Goal: Transaction & Acquisition: Obtain resource

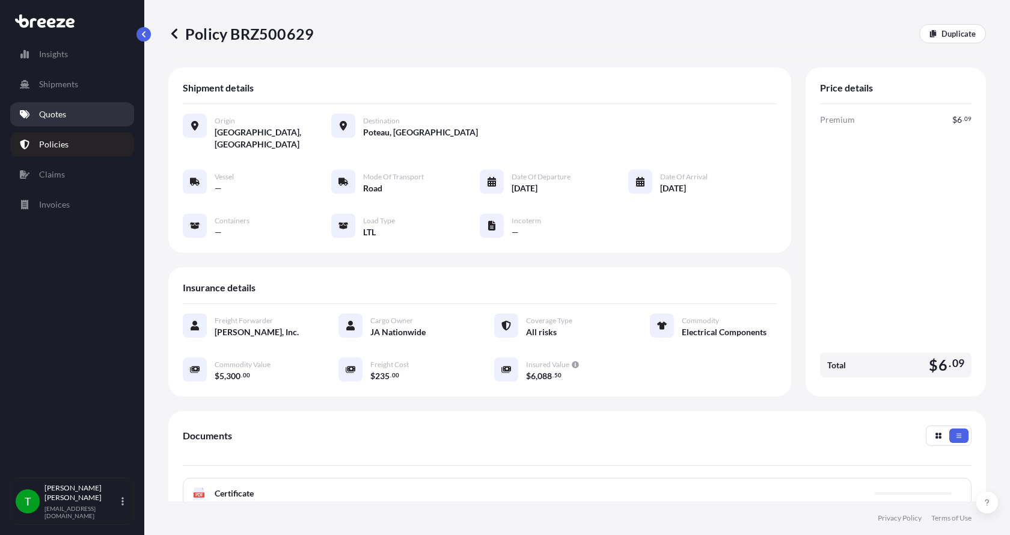
click at [52, 114] on p "Quotes" at bounding box center [52, 114] width 27 height 12
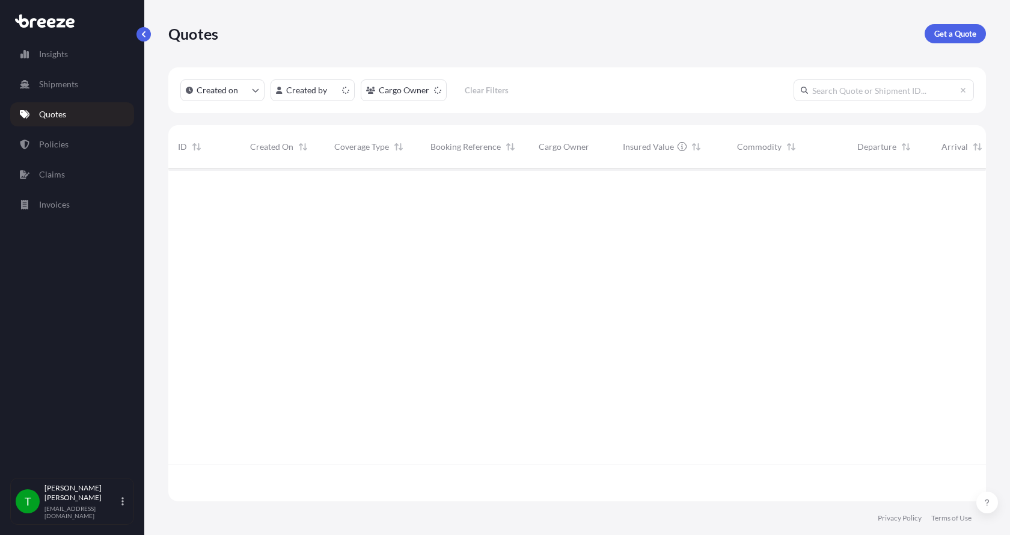
scroll to position [330, 809]
click at [941, 29] on p "Get a Quote" at bounding box center [956, 34] width 42 height 12
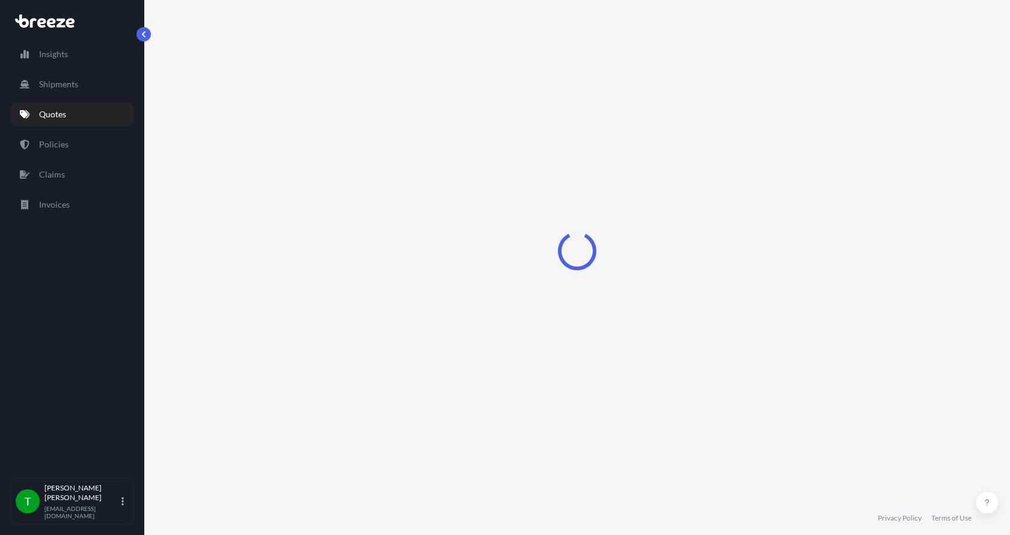
select select "Sea"
select select "1"
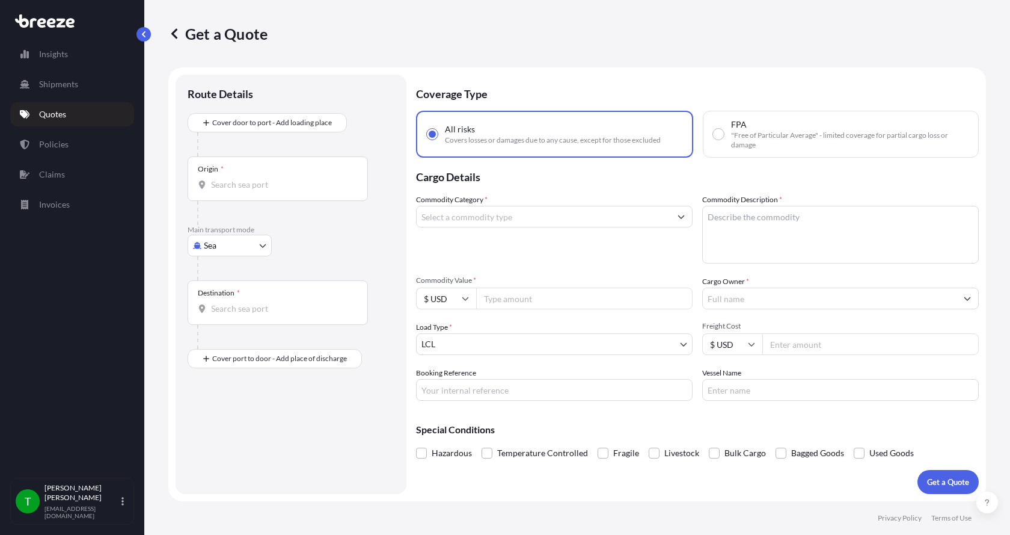
click at [215, 245] on body "Insights Shipments Quotes Policies Claims Invoices T [PERSON_NAME] [EMAIL_ADDRE…" at bounding box center [505, 267] width 1010 height 535
click at [224, 320] on span "Road" at bounding box center [220, 320] width 19 height 12
select select "Road"
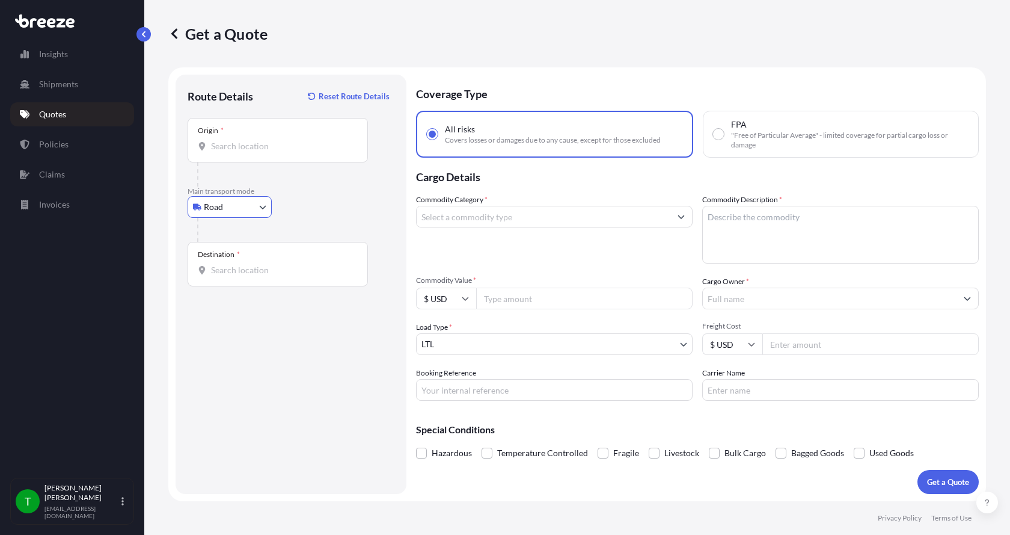
click at [239, 144] on input "Origin *" at bounding box center [282, 146] width 142 height 12
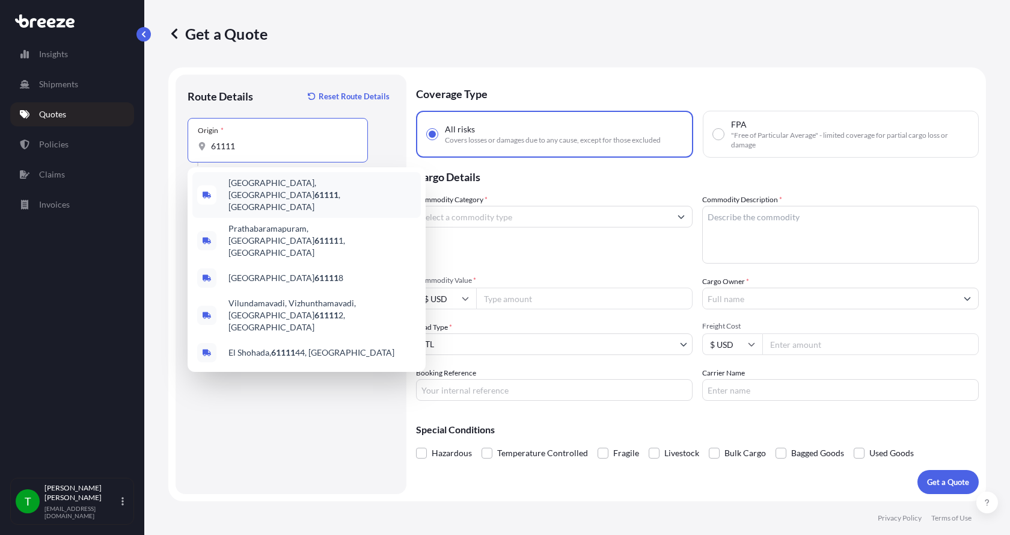
click at [232, 185] on span "[GEOGRAPHIC_DATA] , [GEOGRAPHIC_DATA]" at bounding box center [323, 195] width 188 height 36
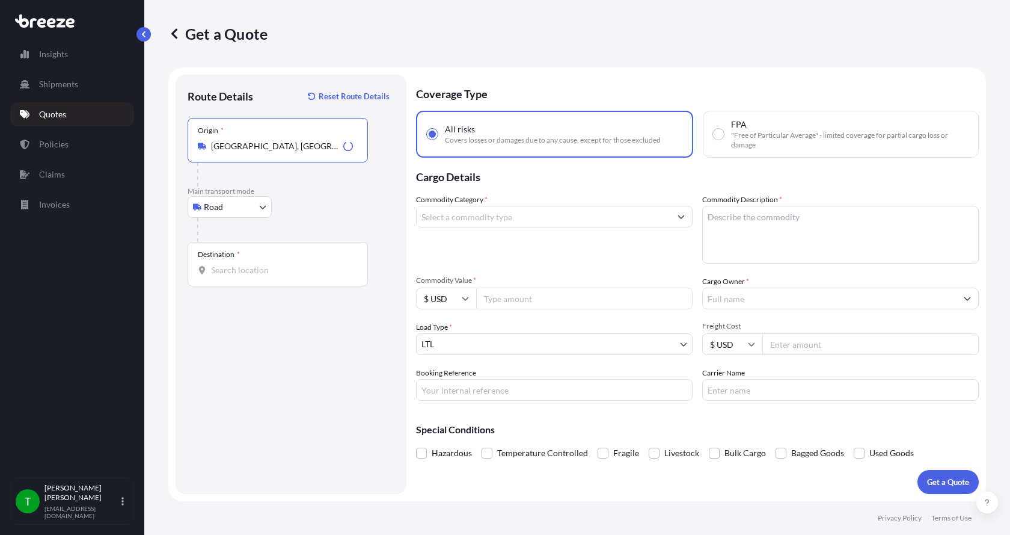
type input "[GEOGRAPHIC_DATA], [GEOGRAPHIC_DATA]"
click at [217, 277] on div "Destination *" at bounding box center [278, 264] width 180 height 45
click at [217, 276] on input "Destination *" at bounding box center [282, 270] width 142 height 12
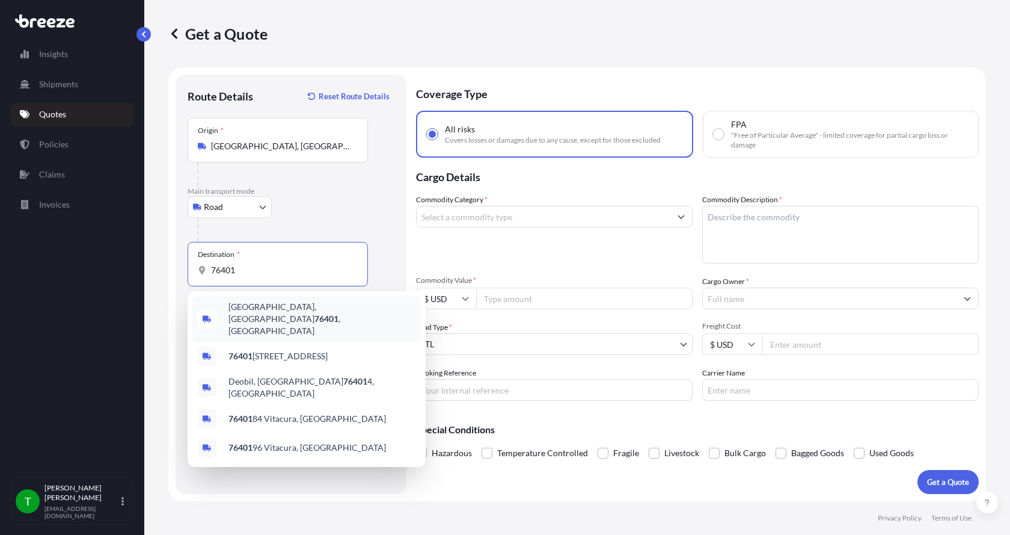
click at [260, 308] on span "[GEOGRAPHIC_DATA] , [GEOGRAPHIC_DATA]" at bounding box center [323, 319] width 188 height 36
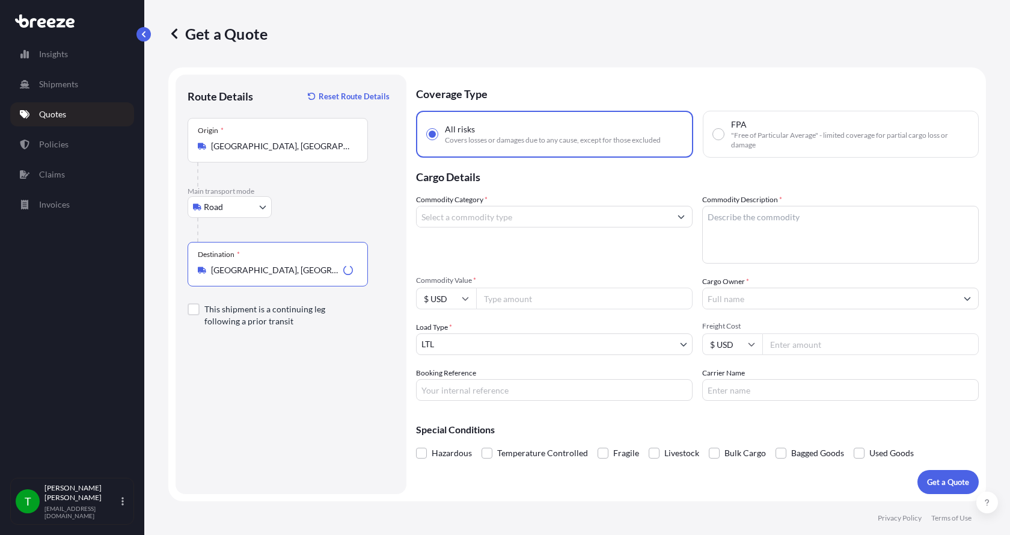
type input "[GEOGRAPHIC_DATA], [GEOGRAPHIC_DATA]"
click at [466, 222] on input "Commodity Category *" at bounding box center [544, 217] width 254 height 22
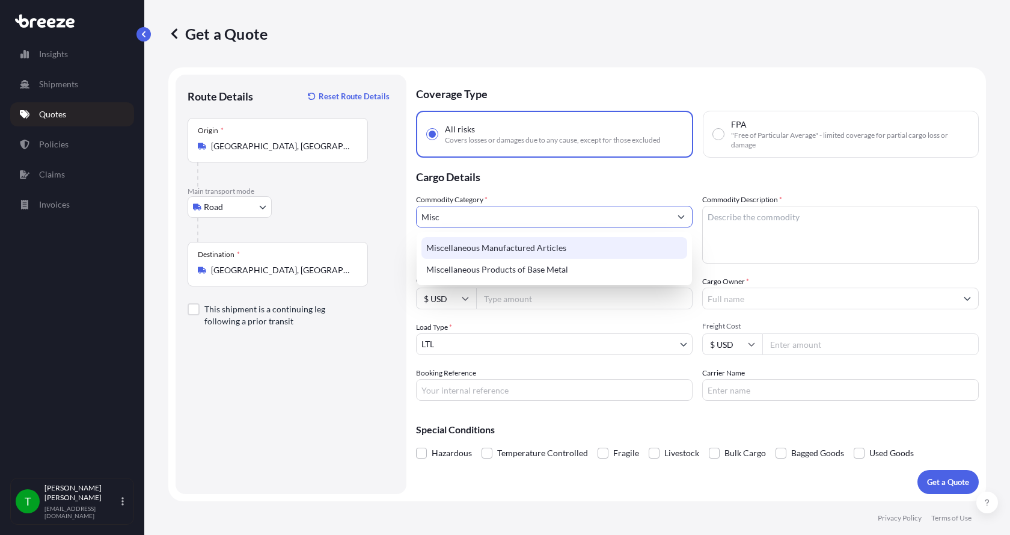
click at [478, 246] on div "Miscellaneous Manufactured Articles" at bounding box center [555, 248] width 266 height 22
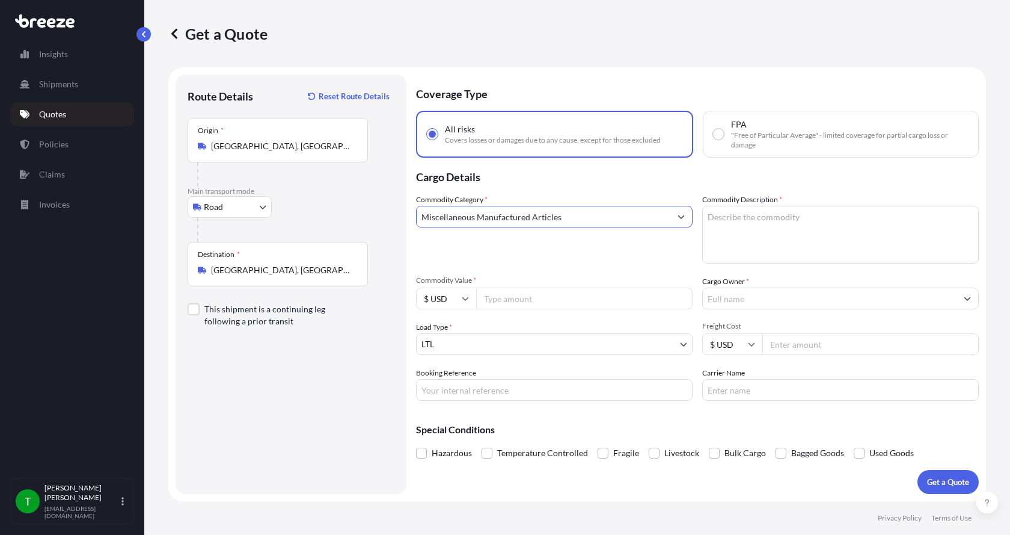
type input "Miscellaneous Manufactured Articles"
click at [718, 208] on textarea "Commodity Description *" at bounding box center [841, 235] width 277 height 58
click at [733, 230] on textarea "Commodity Description *" at bounding box center [841, 235] width 277 height 58
type textarea "Parts Motor AER 7.5HP"
click at [548, 300] on input "Commodity Value *" at bounding box center [584, 298] width 217 height 22
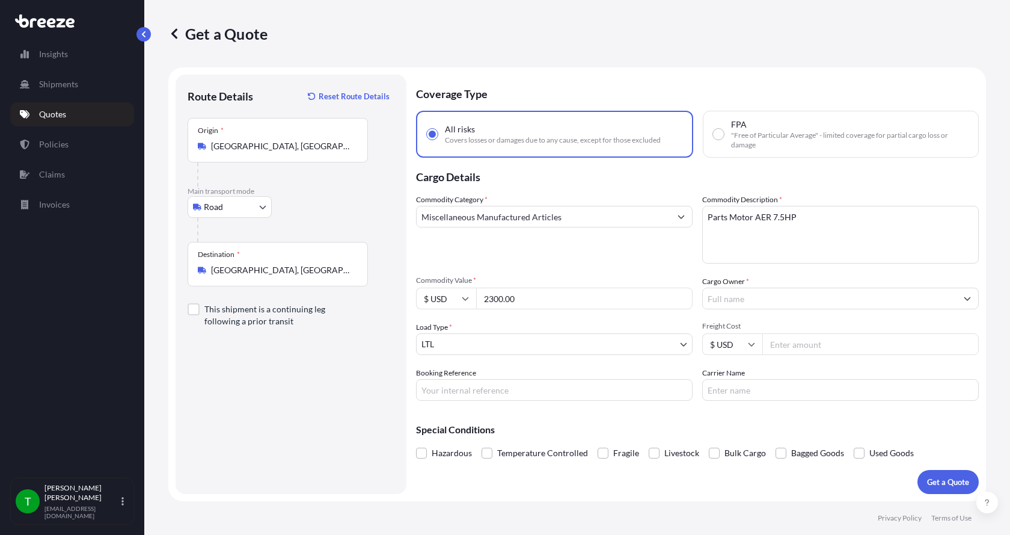
type input "2300.00"
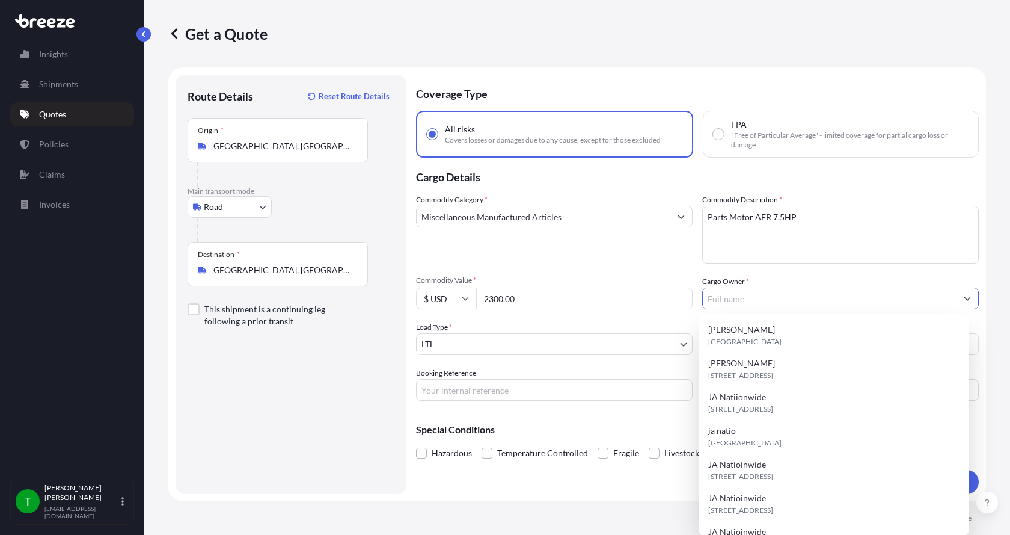
click at [721, 299] on input "Cargo Owner *" at bounding box center [830, 298] width 254 height 22
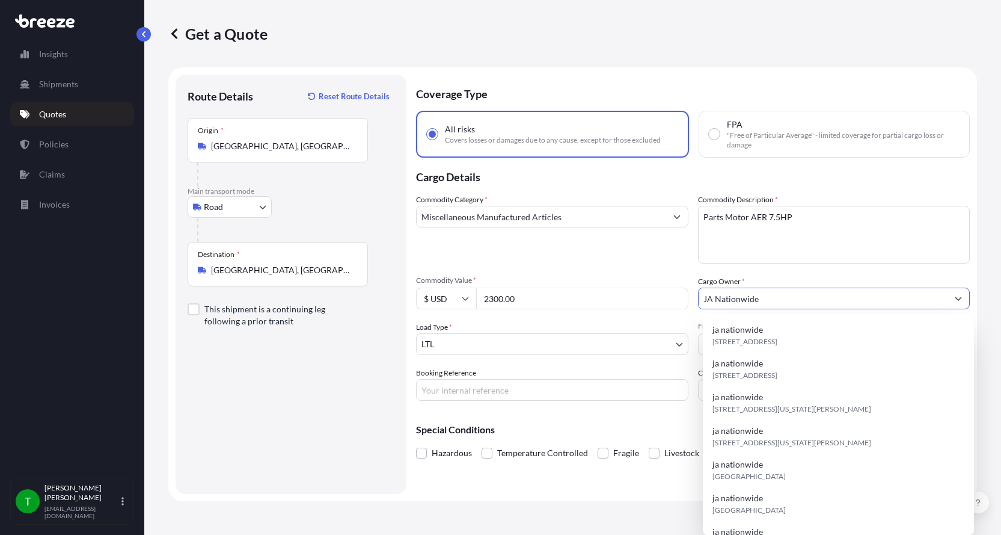
type input "JA Nationwide"
click at [529, 389] on input "Booking Reference" at bounding box center [552, 390] width 272 height 22
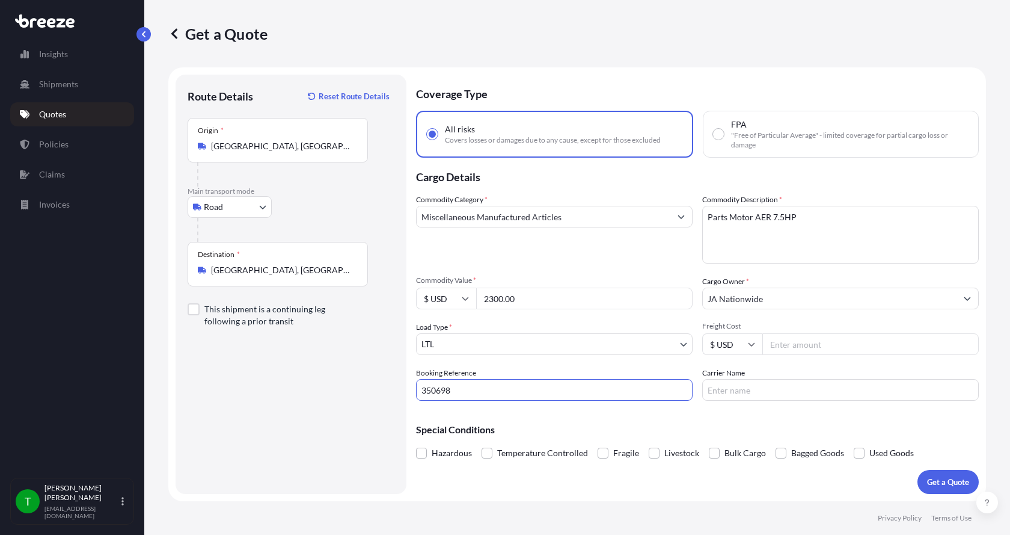
type input "350698"
click at [783, 348] on input "Freight Cost" at bounding box center [871, 344] width 217 height 22
type input "300.00"
click at [766, 390] on input "Carrier Name" at bounding box center [841, 390] width 277 height 22
type input "[PERSON_NAME] Express"
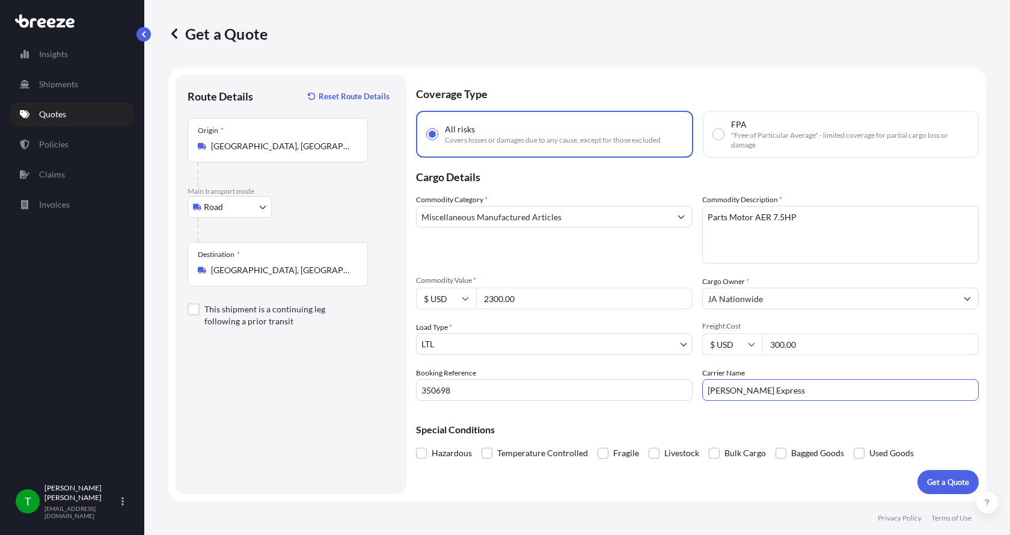
click at [928, 479] on p "Get a Quote" at bounding box center [948, 482] width 42 height 12
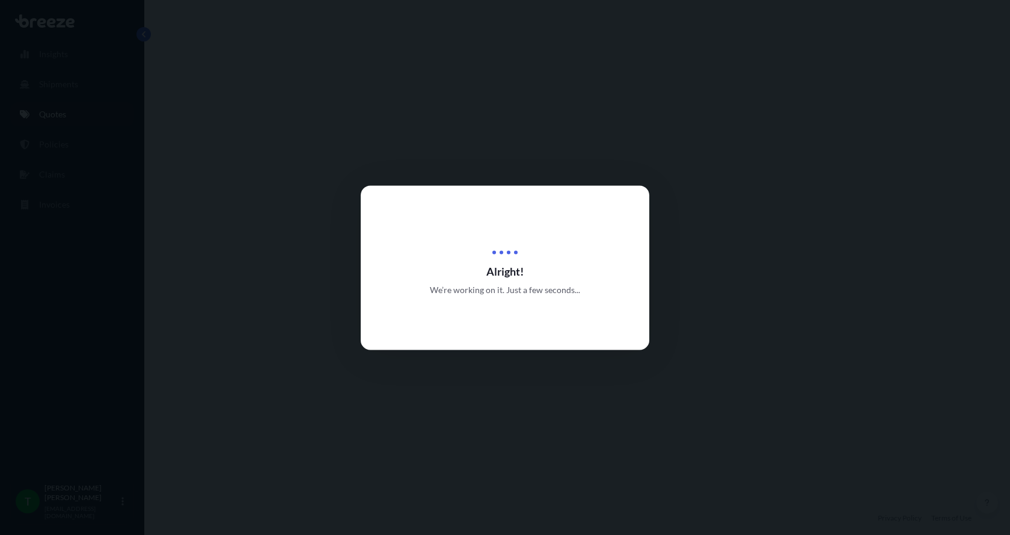
select select "Road"
select select "1"
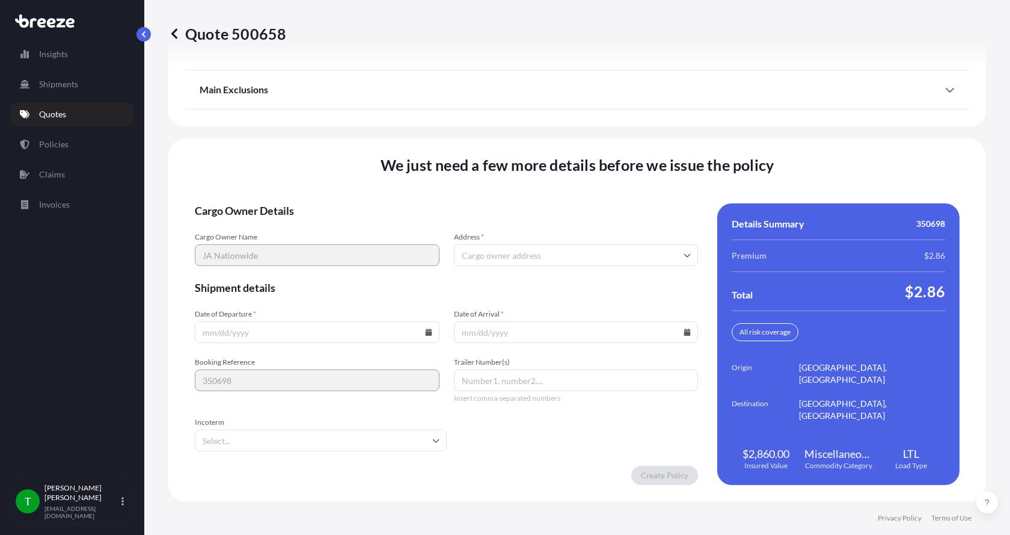
scroll to position [1582, 0]
click at [562, 249] on input "Address *" at bounding box center [576, 255] width 245 height 22
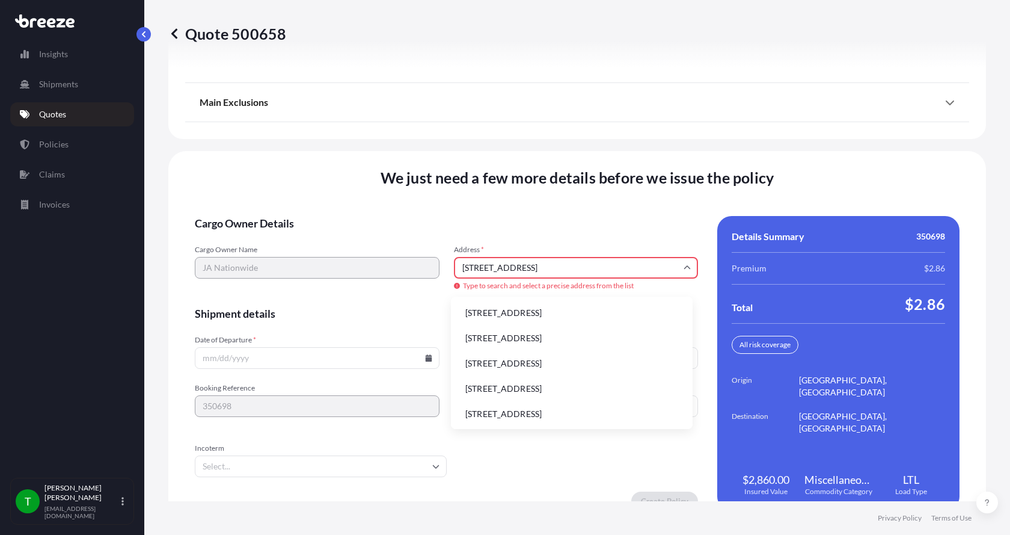
click at [502, 312] on li "[STREET_ADDRESS]" at bounding box center [572, 312] width 232 height 23
type input "[STREET_ADDRESS]"
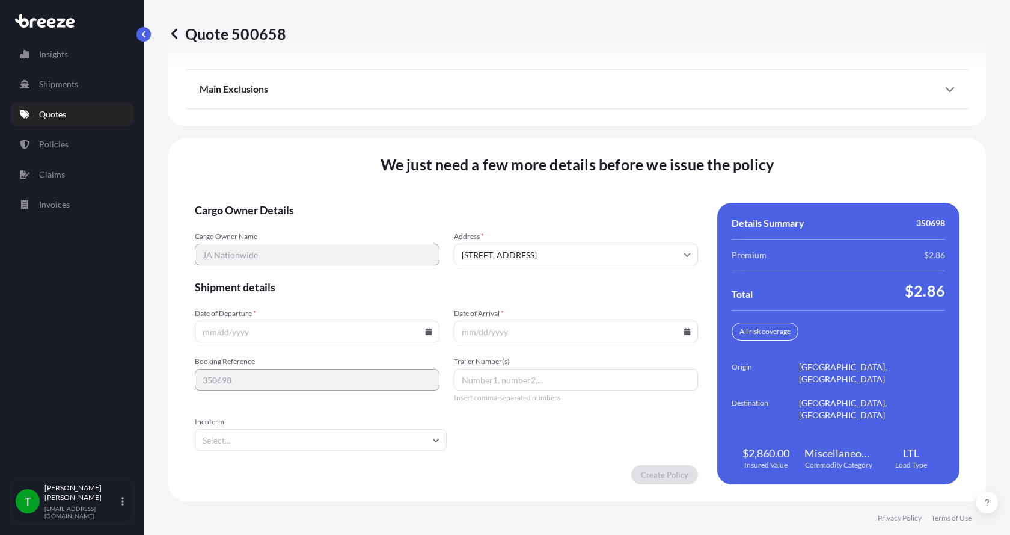
click at [421, 331] on input "Date of Departure *" at bounding box center [317, 332] width 245 height 22
click at [425, 329] on icon at bounding box center [428, 331] width 7 height 7
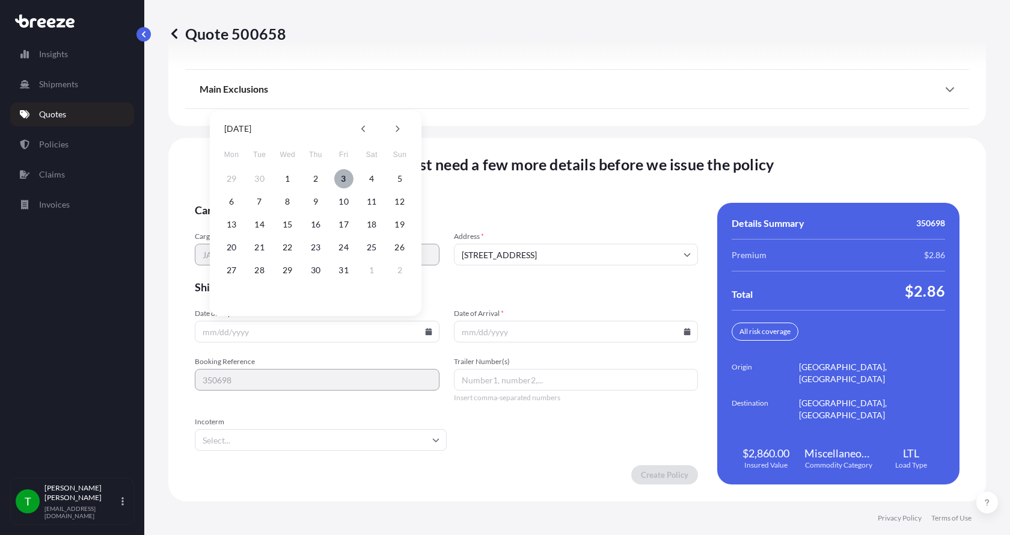
click at [345, 176] on button "3" at bounding box center [343, 178] width 19 height 19
type input "[DATE]"
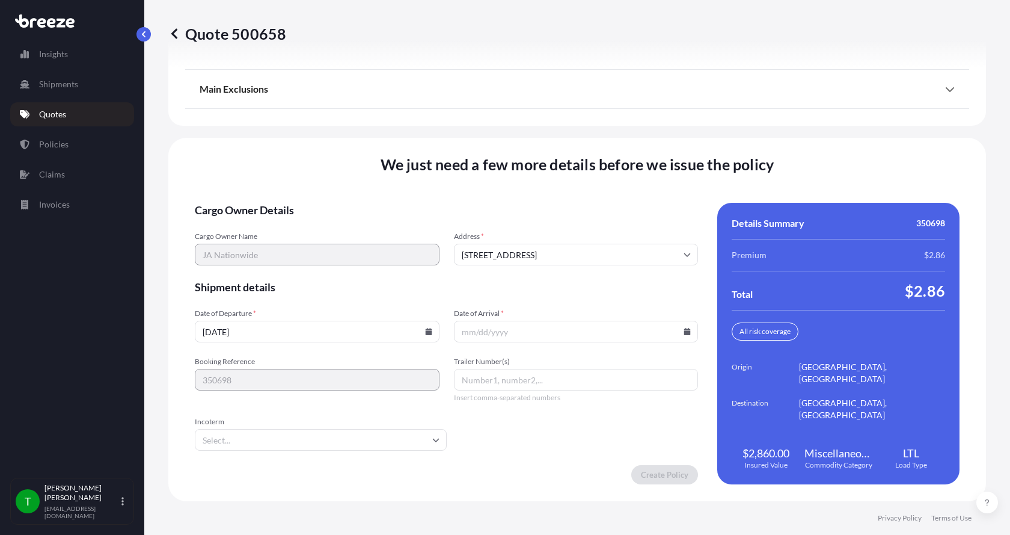
click at [684, 333] on icon at bounding box center [687, 331] width 7 height 7
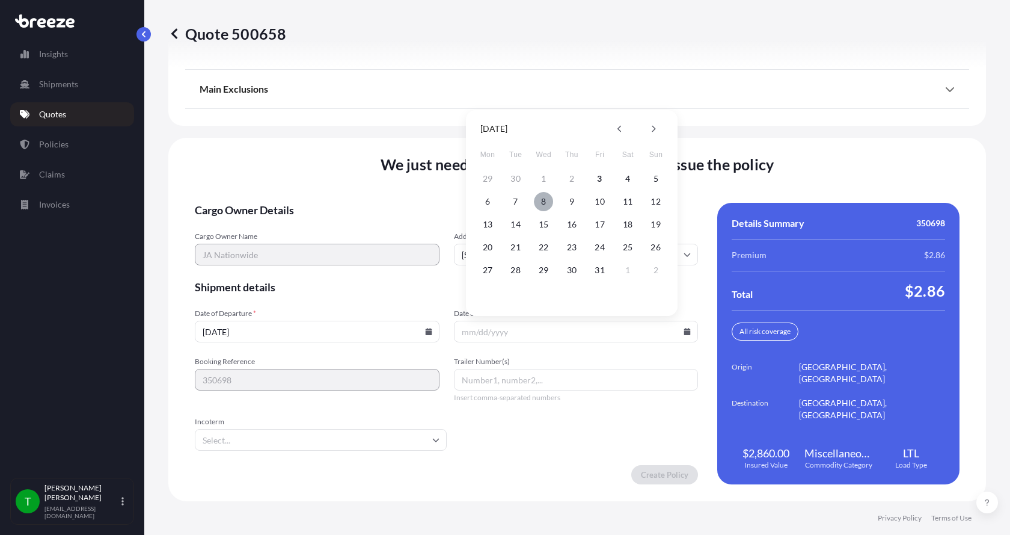
click at [546, 203] on button "8" at bounding box center [543, 201] width 19 height 19
type input "[DATE]"
